Goal: Task Accomplishment & Management: Use online tool/utility

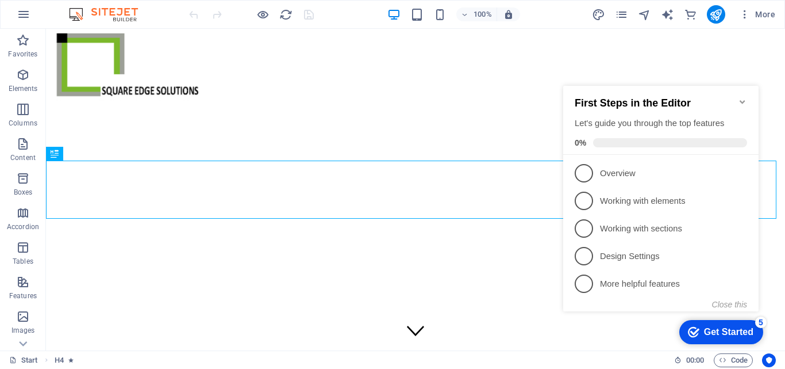
scroll to position [266, 0]
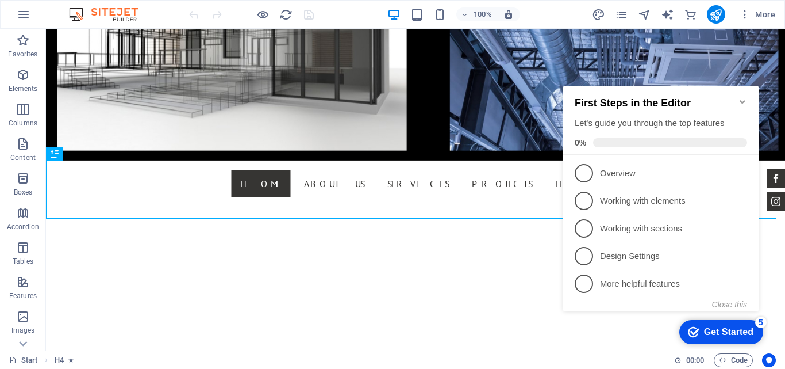
click at [744, 98] on icon "Minimize checklist" at bounding box center [742, 101] width 9 height 9
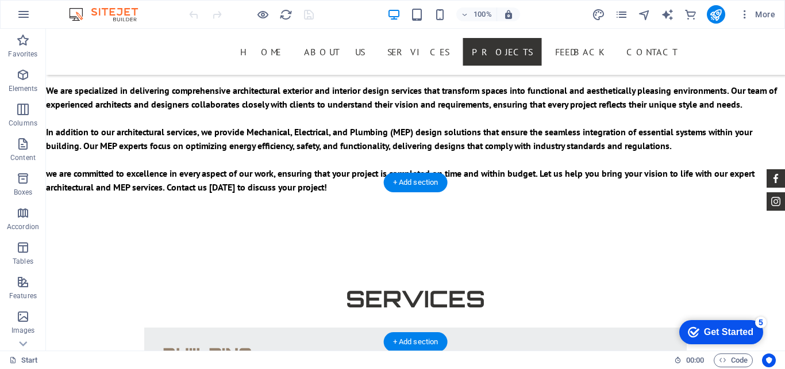
scroll to position [2106, 0]
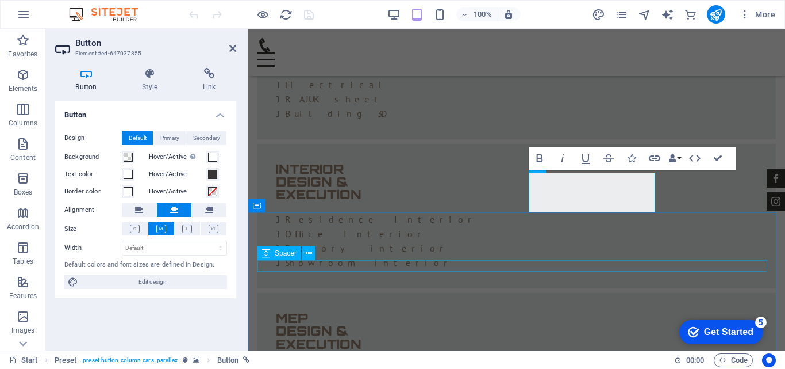
scroll to position [2020, 0]
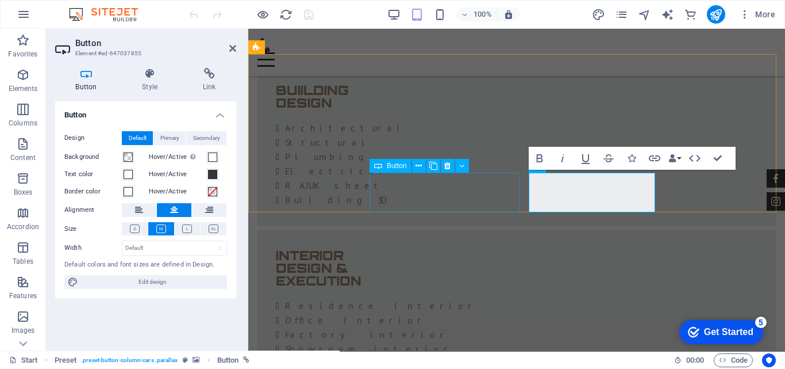
drag, startPoint x: 487, startPoint y: 194, endPoint x: 689, endPoint y: 193, distance: 202.4
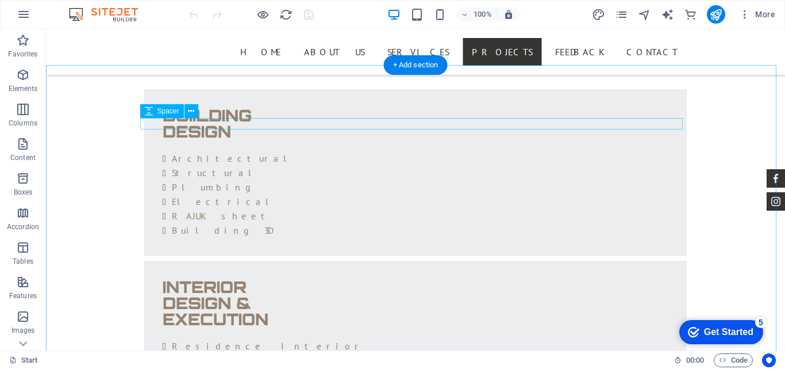
scroll to position [2211, 0]
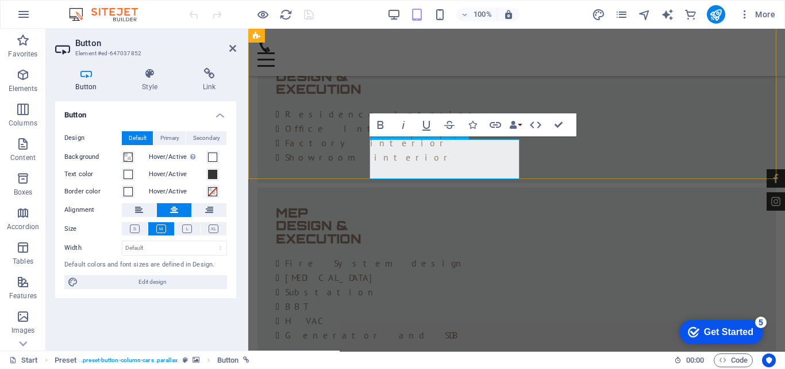
scroll to position [2053, 0]
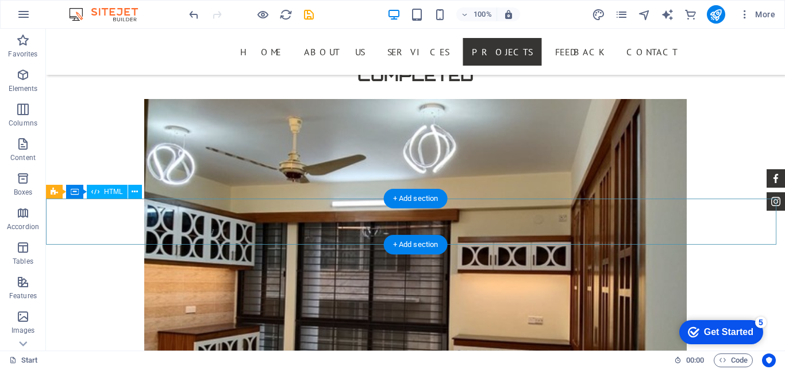
scroll to position [3879, 0]
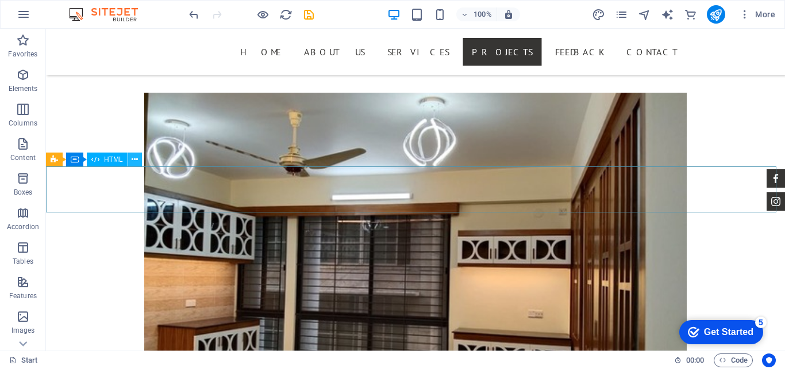
click at [136, 157] on icon at bounding box center [135, 160] width 6 height 12
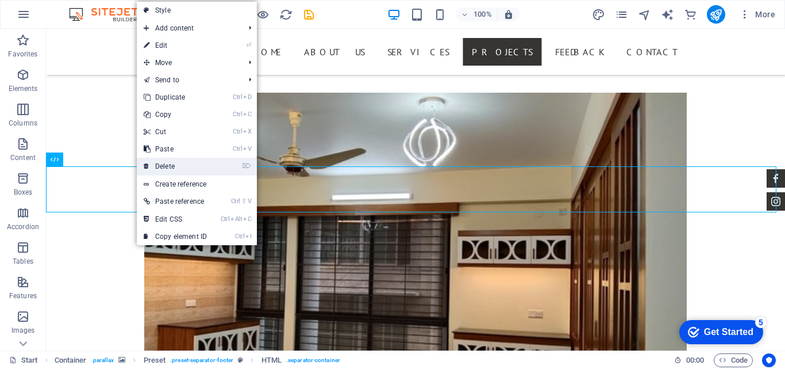
click at [173, 162] on link "⌦ Delete" at bounding box center [175, 166] width 77 height 17
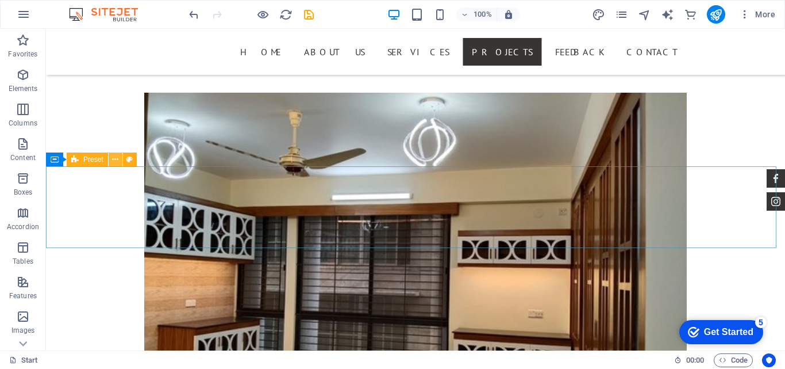
click at [114, 159] on icon at bounding box center [115, 160] width 6 height 12
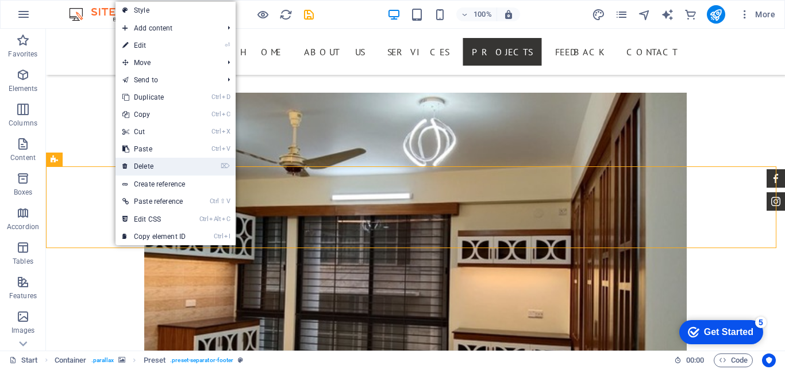
click at [133, 167] on link "⌦ Delete" at bounding box center [154, 166] width 77 height 17
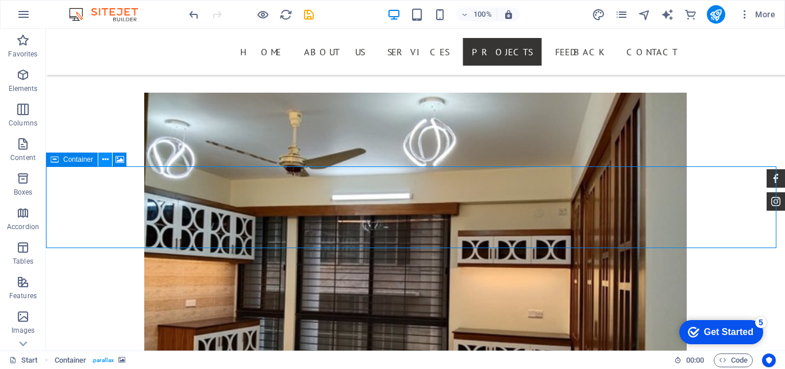
drag, startPoint x: 77, startPoint y: 160, endPoint x: 107, endPoint y: 161, distance: 29.9
click at [107, 161] on div "Container" at bounding box center [90, 159] width 88 height 14
click at [107, 158] on icon at bounding box center [105, 160] width 6 height 12
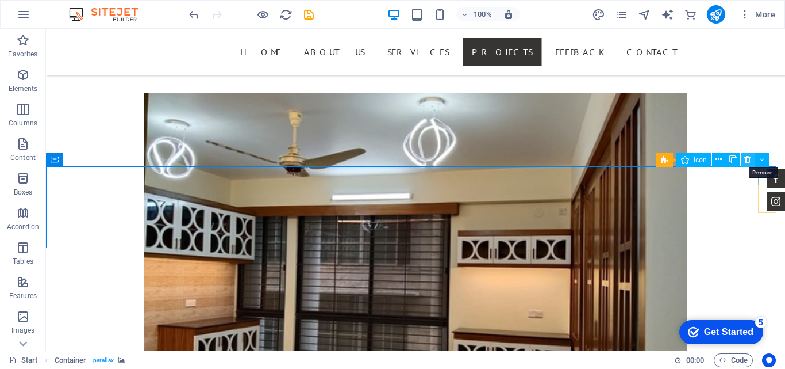
click at [748, 160] on icon at bounding box center [748, 160] width 6 height 12
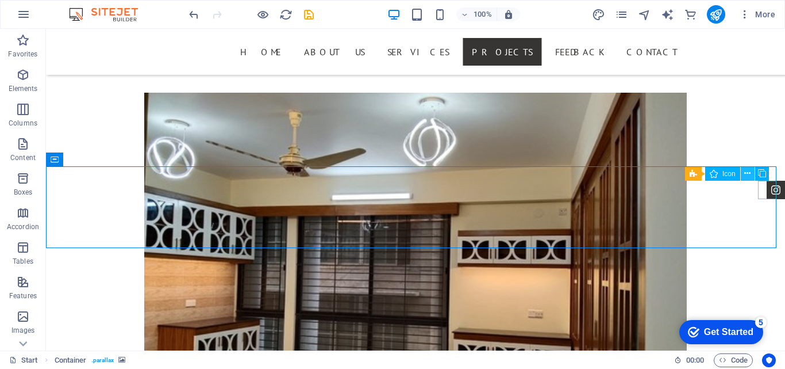
click at [742, 172] on button at bounding box center [748, 174] width 14 height 14
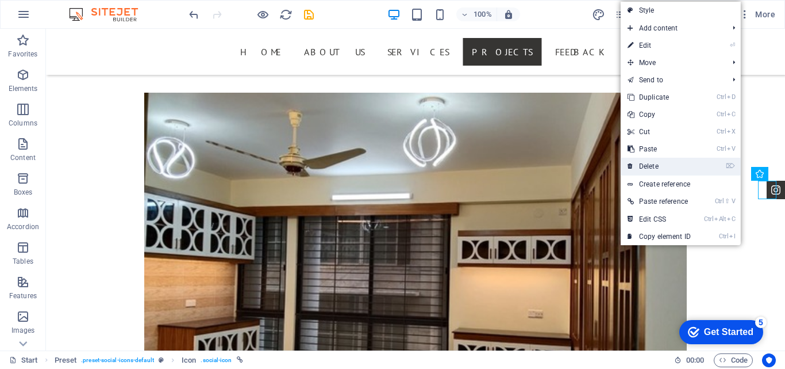
click at [703, 166] on li "⌦ Delete" at bounding box center [681, 167] width 120 height 18
click at [664, 167] on link "⌦ Delete" at bounding box center [659, 166] width 77 height 17
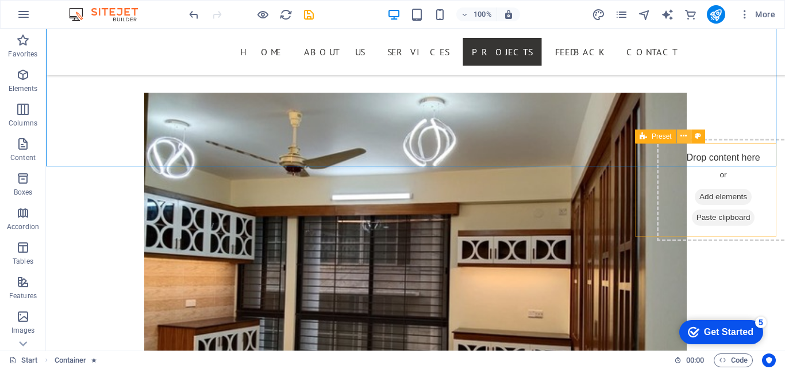
click at [684, 132] on icon at bounding box center [684, 136] width 6 height 12
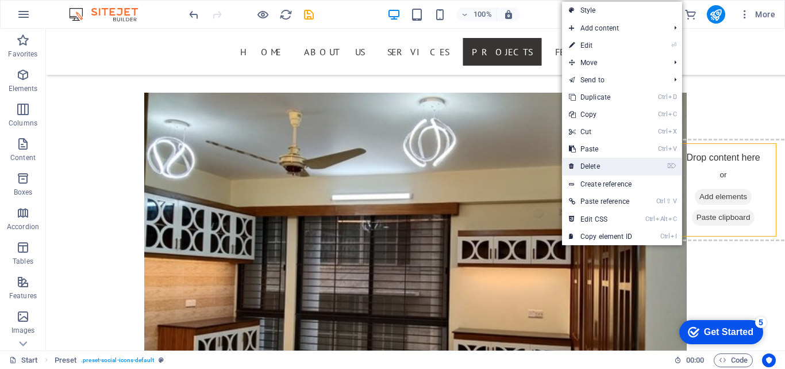
click at [628, 165] on link "⌦ Delete" at bounding box center [600, 166] width 77 height 17
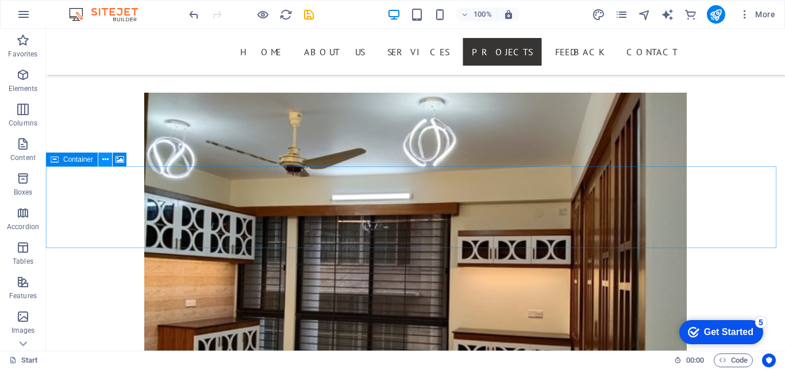
click at [105, 155] on icon at bounding box center [105, 160] width 6 height 12
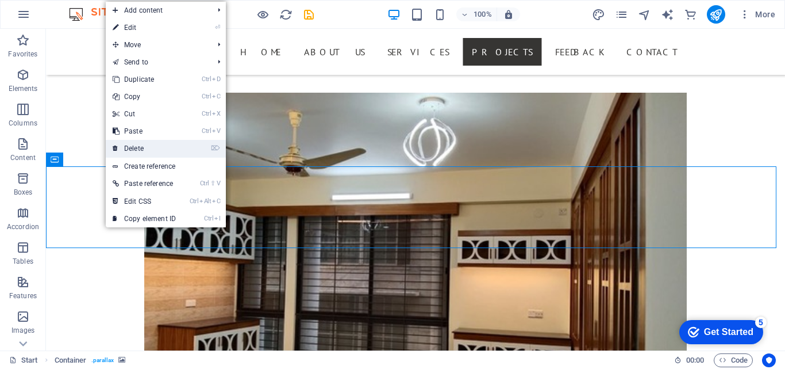
click at [137, 148] on link "⌦ Delete" at bounding box center [144, 148] width 77 height 17
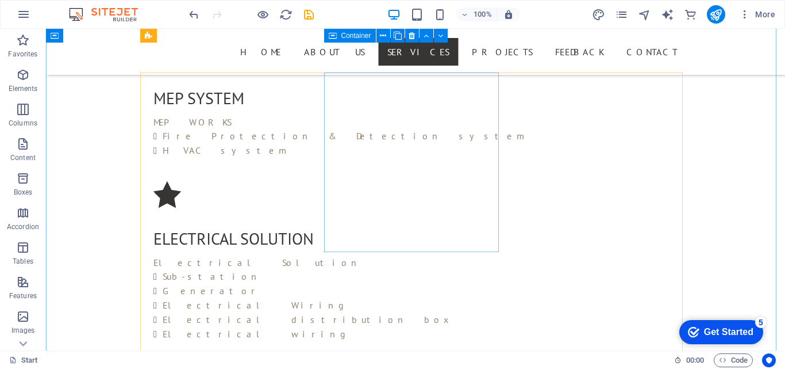
scroll to position [1464, 0]
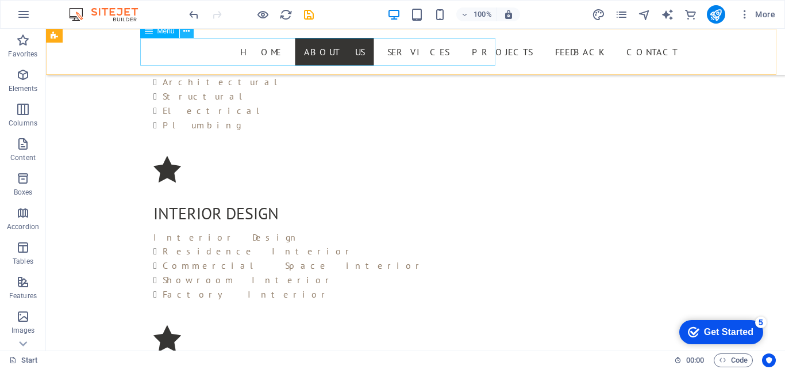
click at [185, 33] on icon at bounding box center [186, 31] width 6 height 12
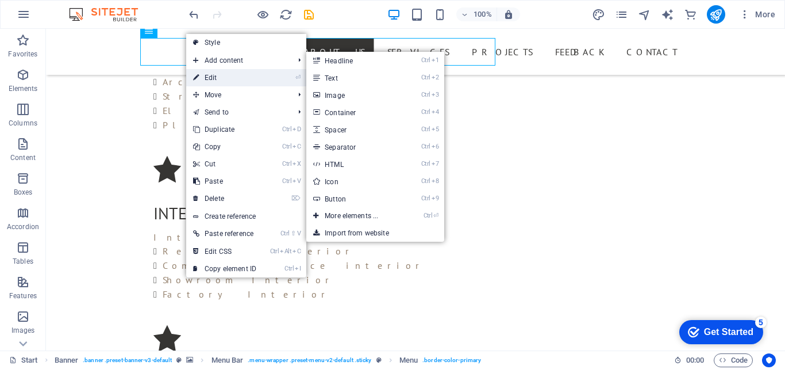
click at [214, 75] on link "⏎ Edit" at bounding box center [224, 77] width 77 height 17
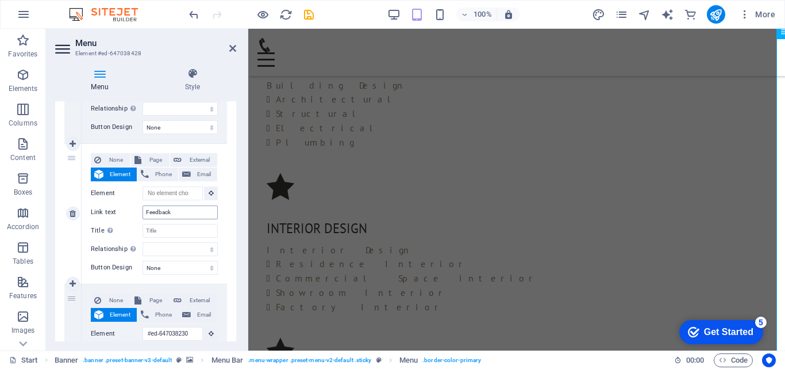
scroll to position [1102, 0]
click at [72, 213] on icon at bounding box center [73, 213] width 6 height 8
select select
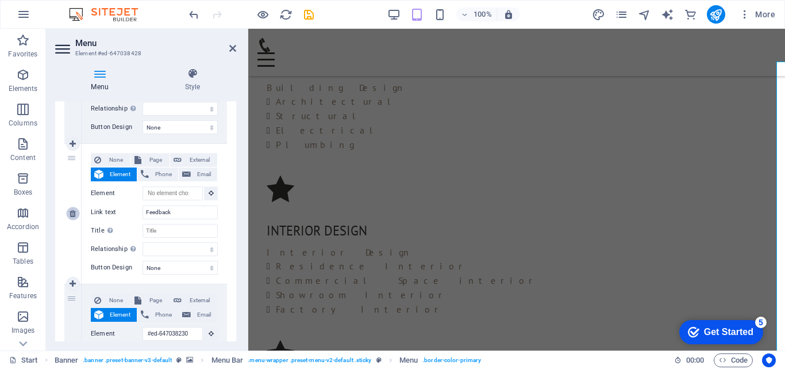
select select
type input "#ed-647038230"
type input "Contact"
select select
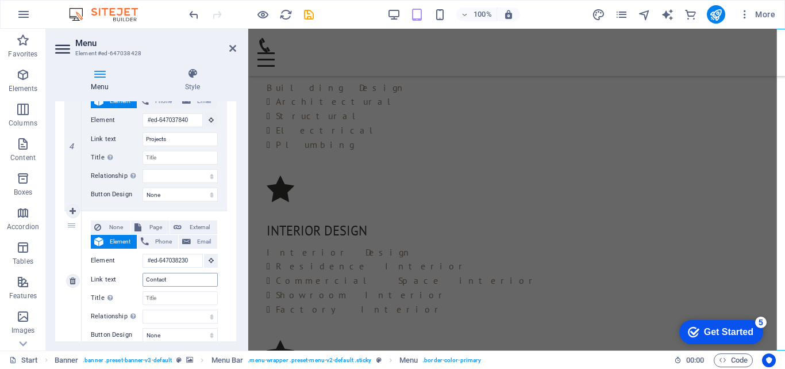
scroll to position [488, 0]
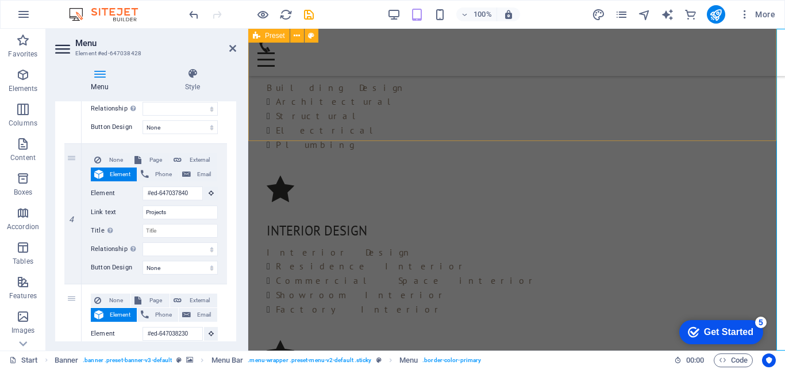
click at [531, 91] on div "About us Square Edge Solutions is an Engineering and Interior firm that blends …" at bounding box center [516, 272] width 537 height 882
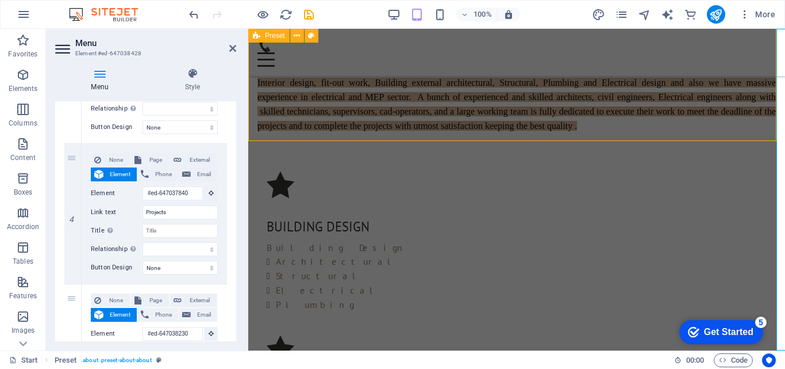
scroll to position [1431, 0]
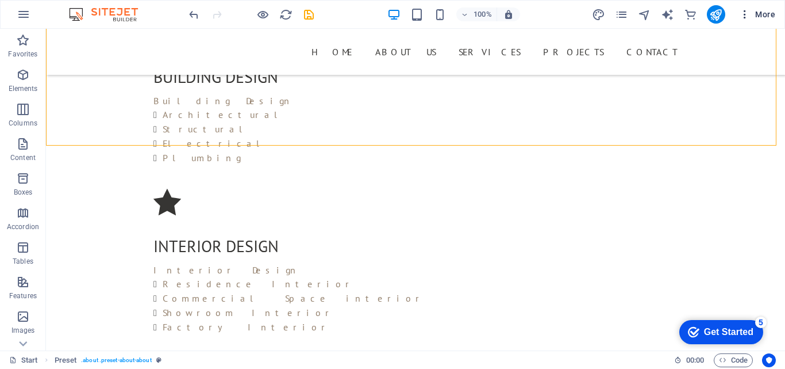
click at [745, 13] on icon "button" at bounding box center [744, 14] width 11 height 11
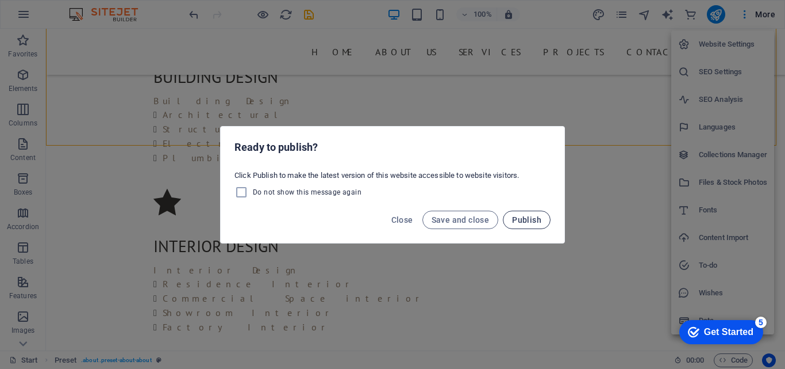
click at [520, 220] on span "Publish" at bounding box center [526, 219] width 29 height 9
